Goal: Navigation & Orientation: Find specific page/section

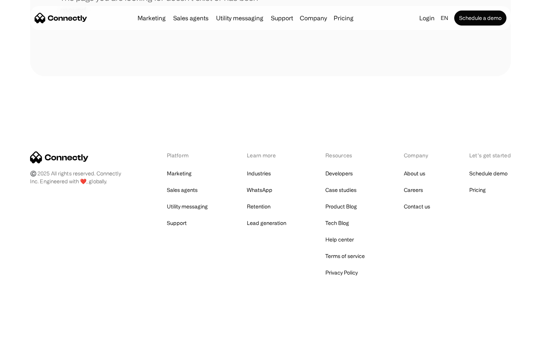
scroll to position [137, 0]
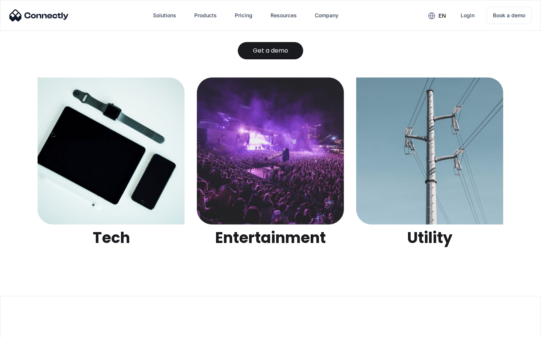
scroll to position [2372, 0]
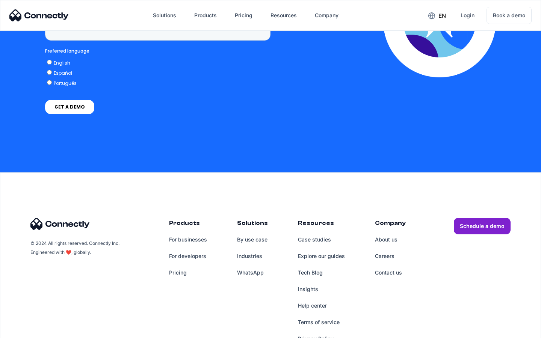
scroll to position [1915, 0]
